Goal: Use online tool/utility: Utilize a website feature to perform a specific function

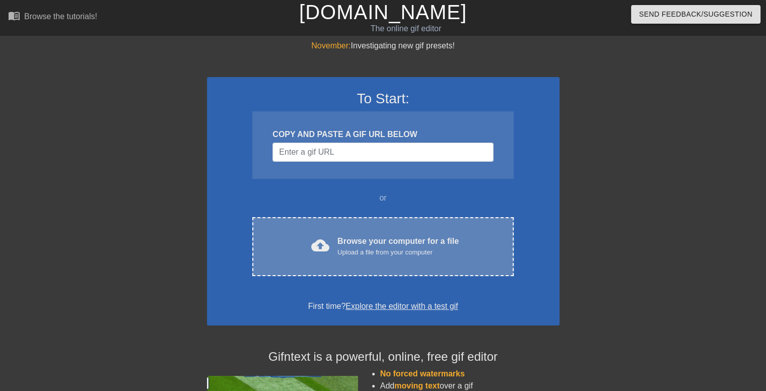
click at [374, 237] on div "Browse your computer for a file Upload a file from your computer" at bounding box center [398, 246] width 121 height 22
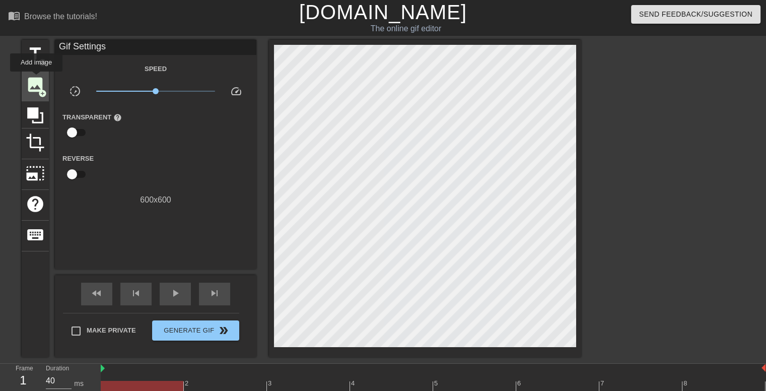
click at [36, 79] on span "image" at bounding box center [35, 84] width 19 height 19
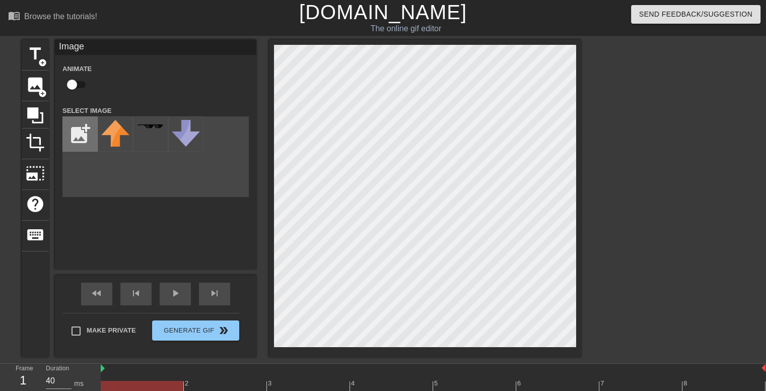
click at [75, 135] on input "file" at bounding box center [80, 134] width 34 height 34
type input "C:\fakepath\549507.picsmall-removebg-preview.png"
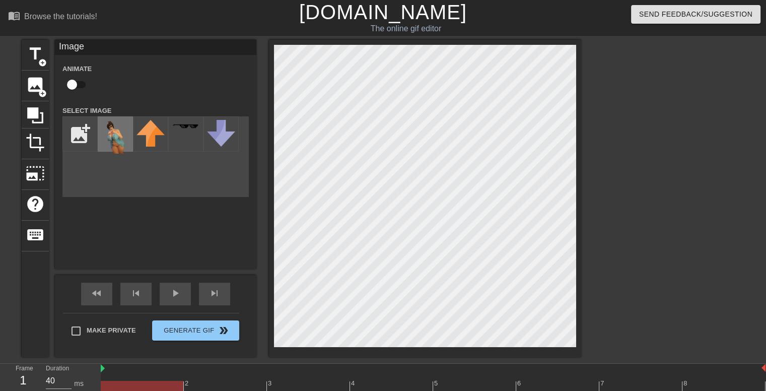
click at [106, 142] on img at bounding box center [115, 137] width 28 height 34
click at [578, 81] on div at bounding box center [425, 198] width 312 height 317
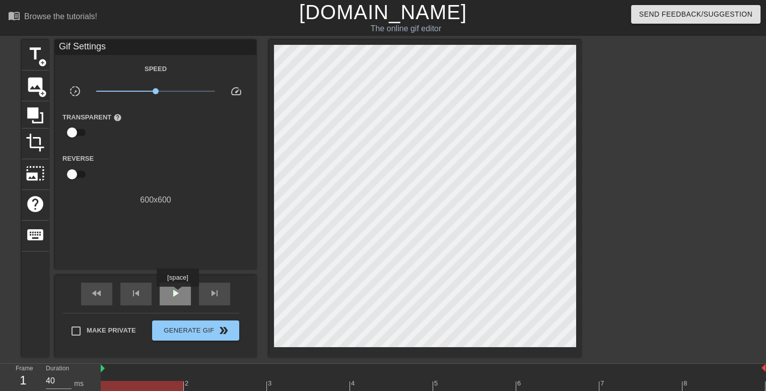
click at [177, 294] on span "play_arrow" at bounding box center [175, 293] width 12 height 12
click at [178, 297] on span "pause" at bounding box center [175, 293] width 12 height 12
click at [181, 292] on div "play_arrow" at bounding box center [175, 294] width 31 height 23
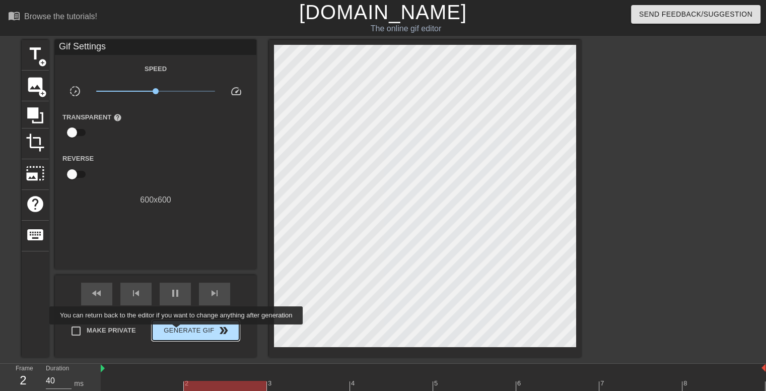
click at [177, 331] on span "Generate Gif double_arrow" at bounding box center [195, 330] width 79 height 12
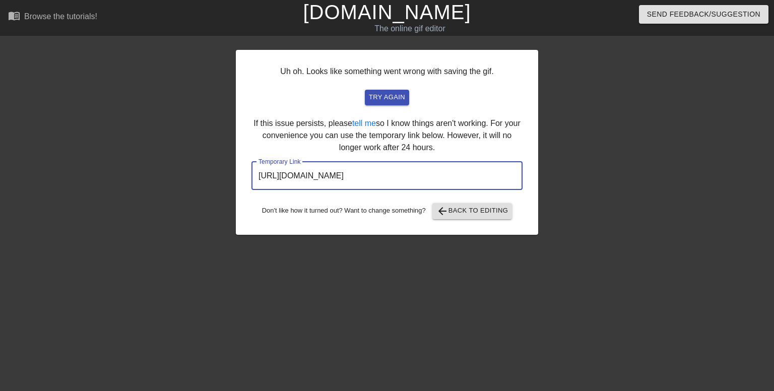
click at [346, 177] on input "[URL][DOMAIN_NAME]" at bounding box center [386, 176] width 271 height 28
click at [345, 180] on input "[URL][DOMAIN_NAME]" at bounding box center [386, 176] width 271 height 28
